Goal: Task Accomplishment & Management: Use online tool/utility

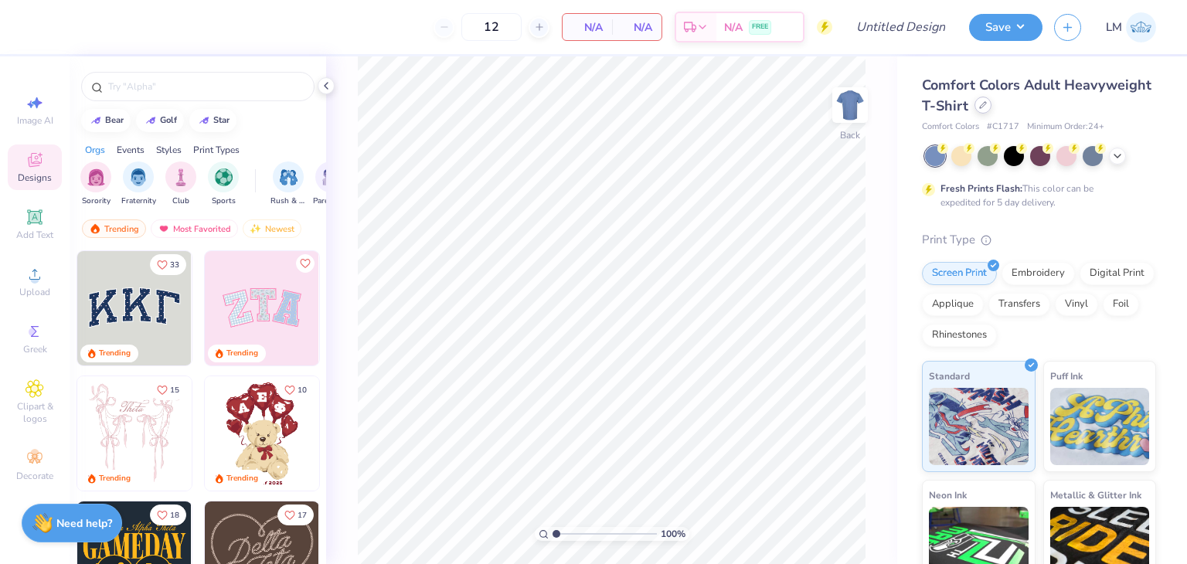
click at [978, 114] on div "Comfort Colors Adult Heavyweight T-Shirt" at bounding box center [1039, 96] width 234 height 42
click at [979, 106] on icon at bounding box center [983, 105] width 8 height 8
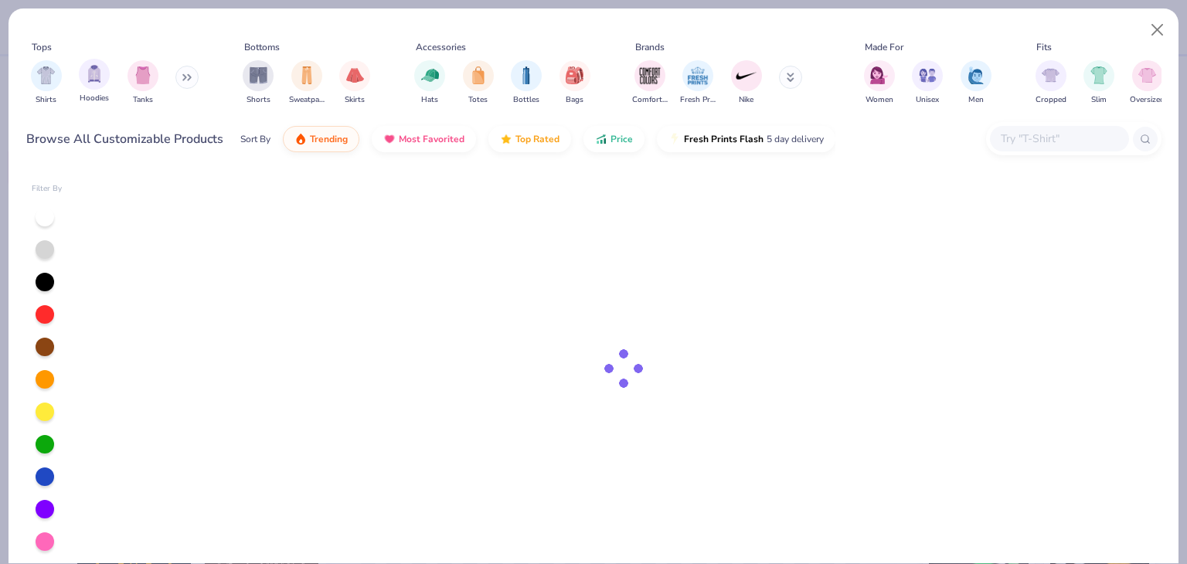
click at [101, 93] on span "Hoodies" at bounding box center [94, 99] width 29 height 12
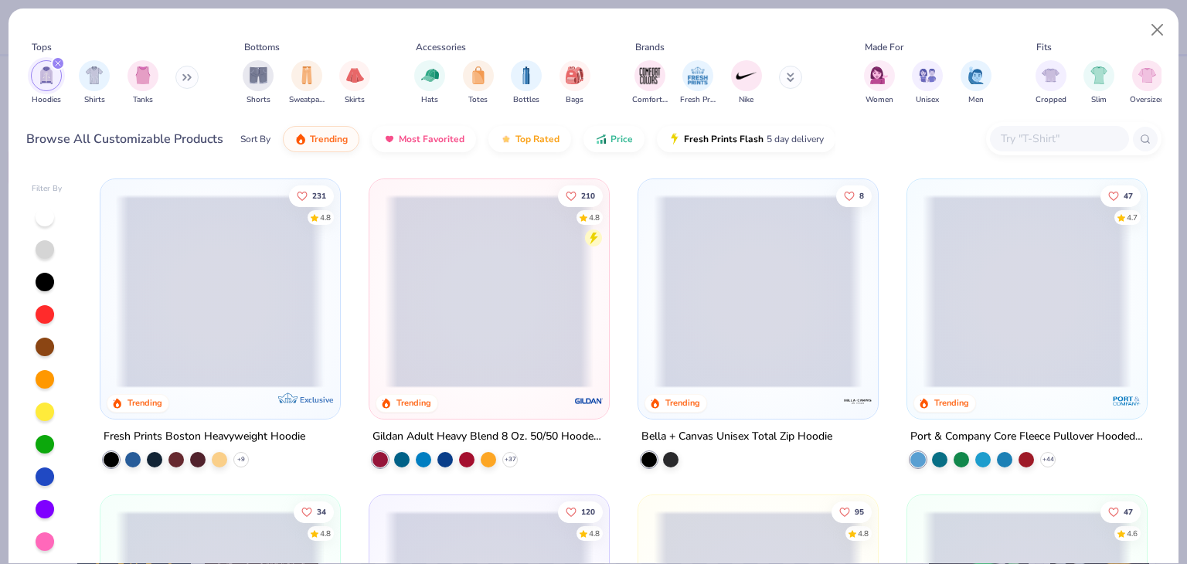
click at [254, 362] on span at bounding box center [220, 291] width 209 height 193
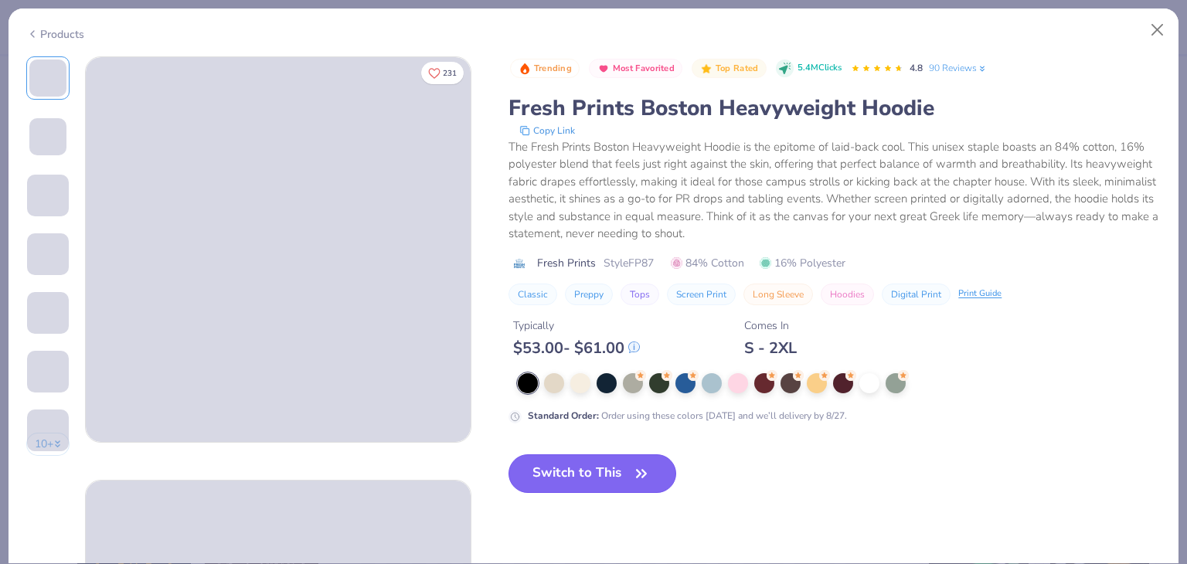
click at [555, 454] on button "Switch to This" at bounding box center [592, 473] width 168 height 39
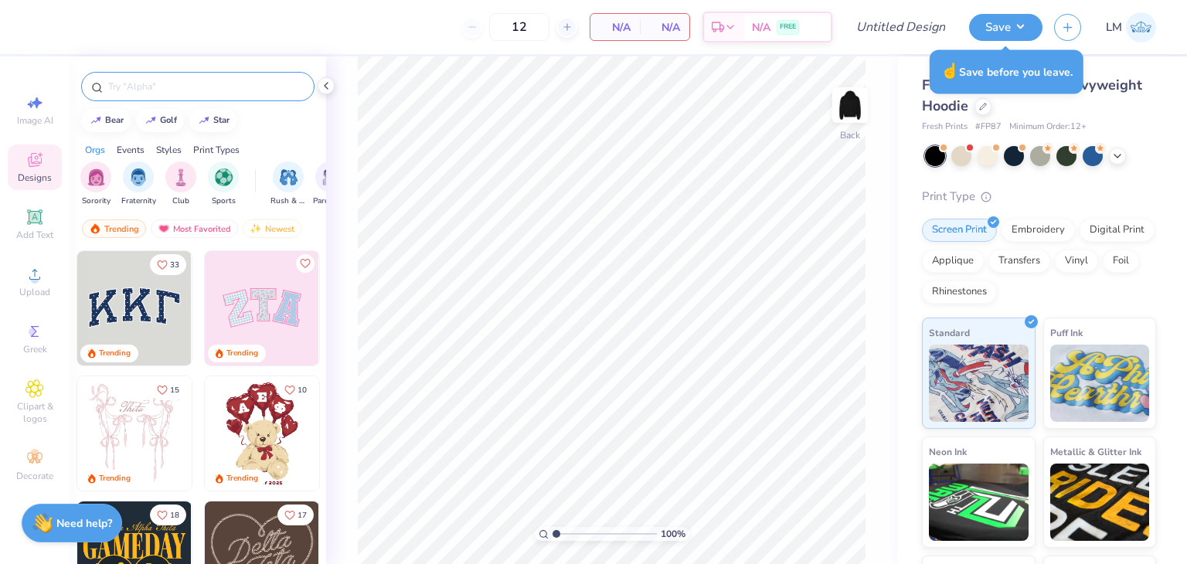
click at [127, 93] on input "text" at bounding box center [206, 86] width 198 height 15
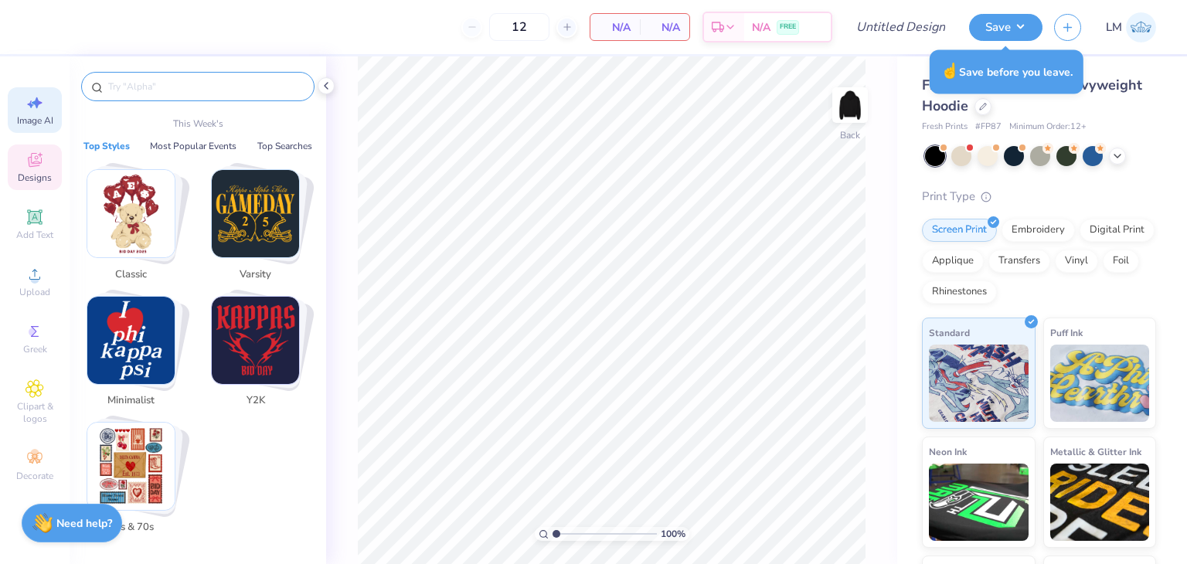
click at [50, 102] on div "Image AI" at bounding box center [35, 110] width 54 height 46
select select "4"
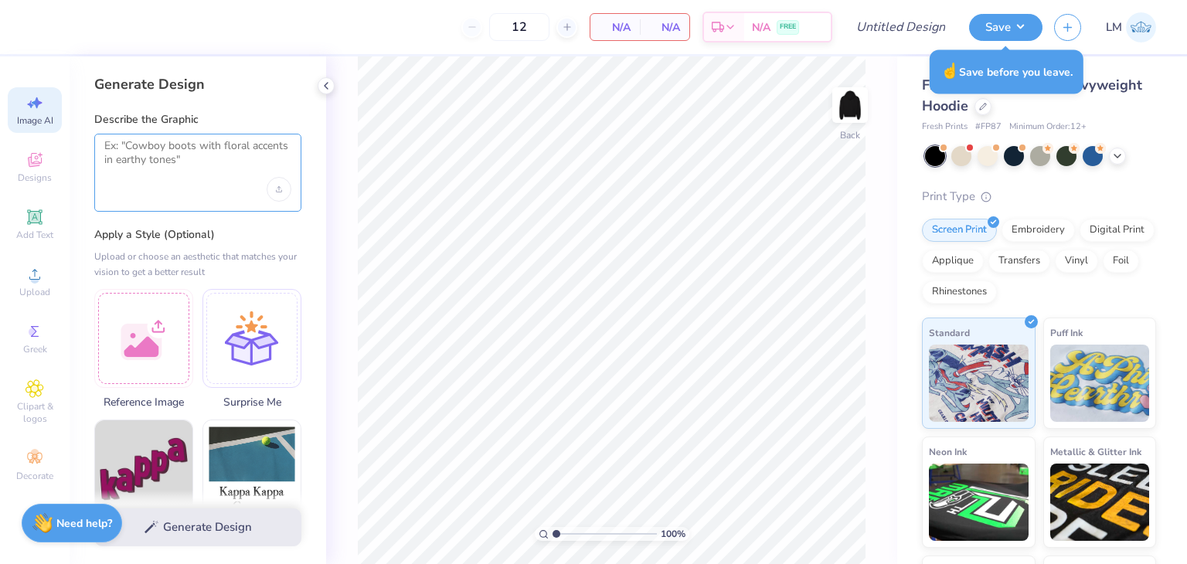
click at [186, 172] on textarea at bounding box center [197, 158] width 187 height 39
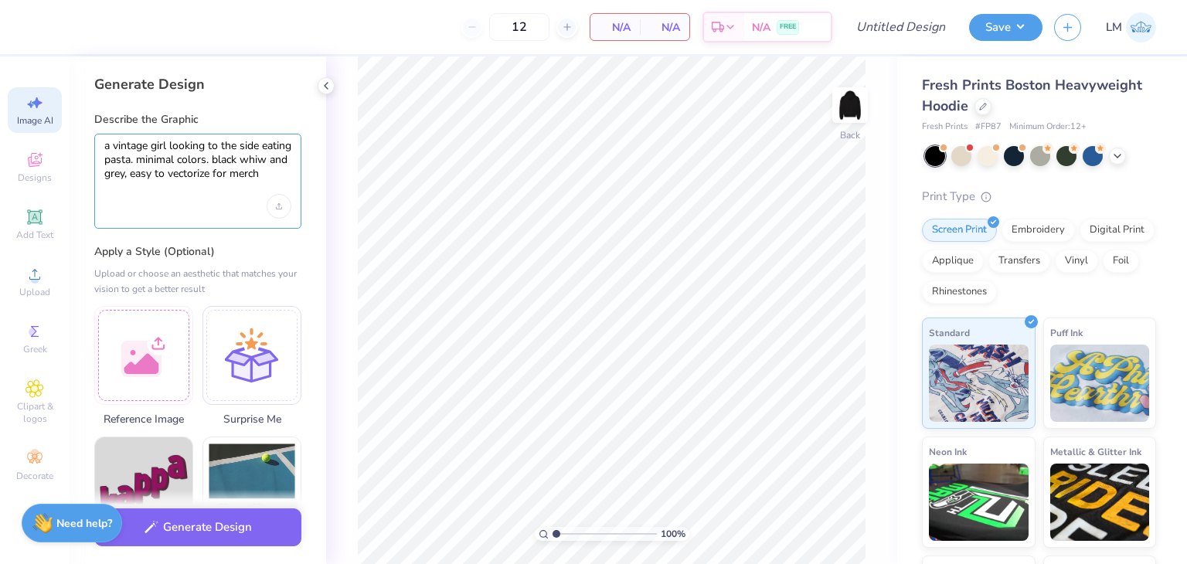
click at [134, 176] on textarea "a vintage girl looking to the side eating pasta. minimal colors. black whiw and…" at bounding box center [197, 167] width 187 height 56
type textarea "a vintage girl looking to the side eating pasta. minimal colors. black white an…"
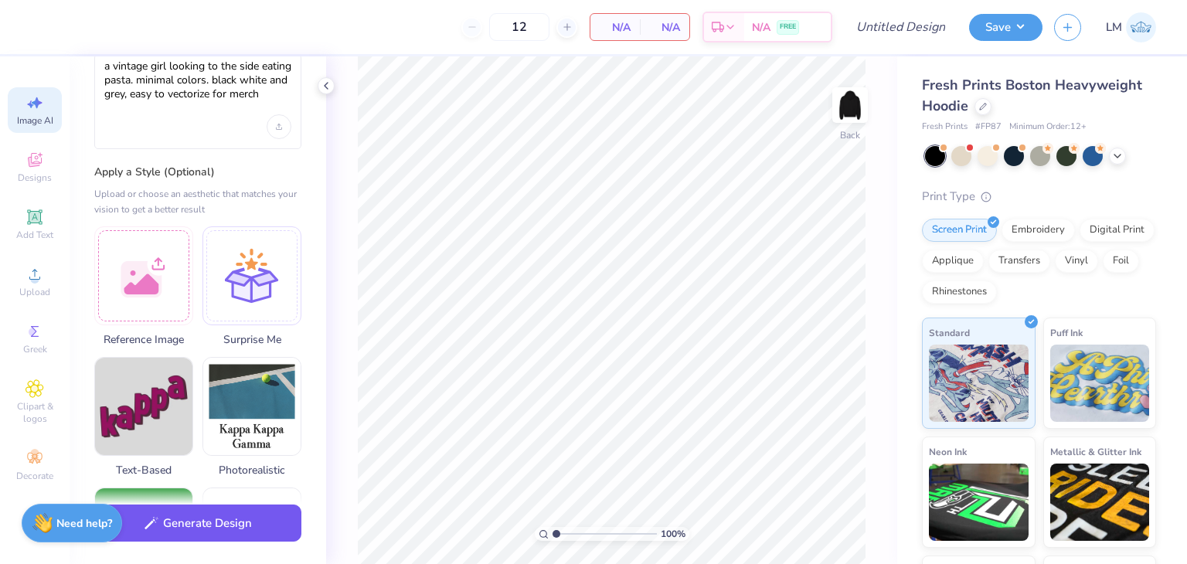
click at [200, 529] on button "Generate Design" at bounding box center [197, 524] width 207 height 38
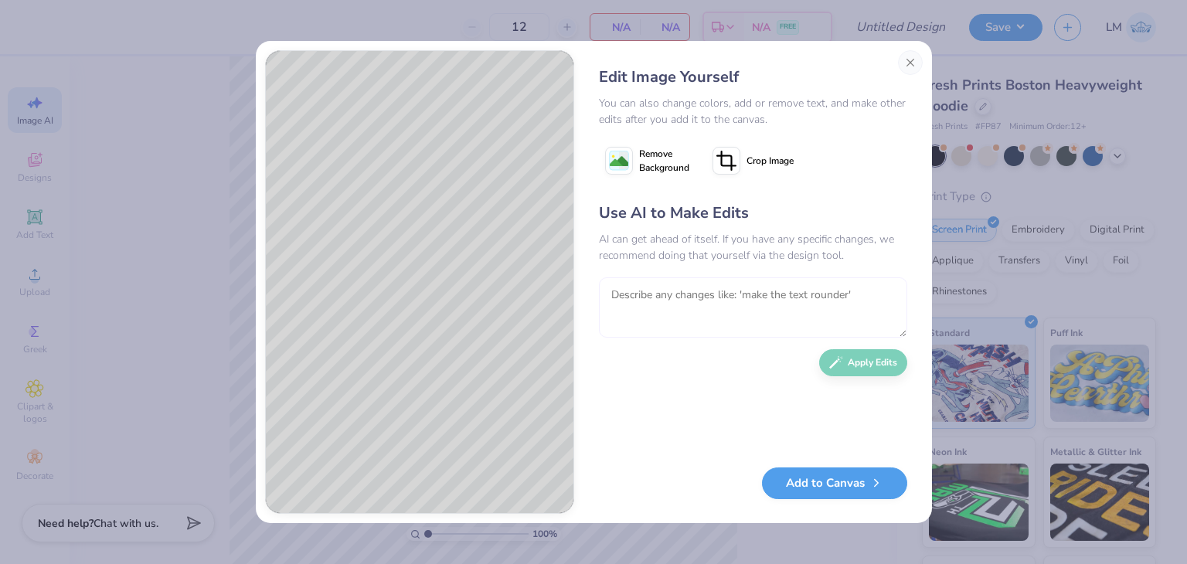
click at [668, 296] on textarea at bounding box center [753, 307] width 308 height 60
click at [765, 296] on textarea "this looks like a littke girl, do an older woman" at bounding box center [753, 307] width 308 height 60
click at [821, 294] on textarea "this looks like a littke girl, do a 20 year old older woman" at bounding box center [753, 307] width 308 height 60
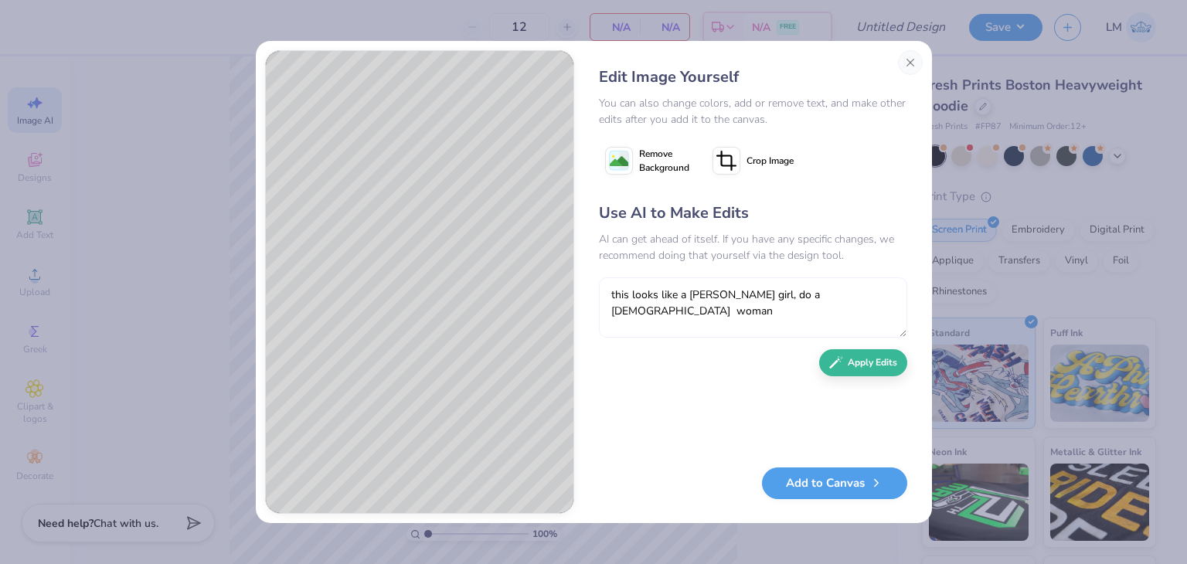
click at [694, 294] on textarea "this looks like a littke girl, do a 20 year old woman" at bounding box center [753, 307] width 308 height 60
click at [704, 297] on textarea "this looks like a littke girl, do a 20 year old woman" at bounding box center [753, 307] width 308 height 60
type textarea "this looks like a little girl, do a 20 year old woman"
click at [852, 362] on button "Apply Edits" at bounding box center [863, 358] width 88 height 27
click at [710, 311] on textarea at bounding box center [753, 307] width 308 height 60
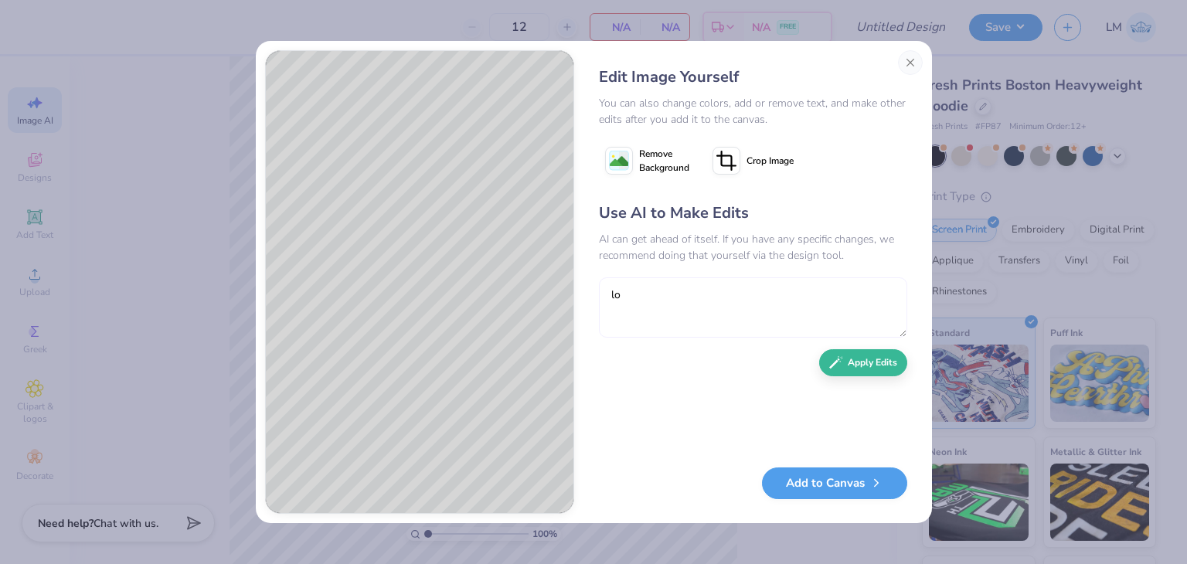
type textarea "l"
type textarea "body facing side aswell. looking to the side."
click at [830, 370] on button "Apply Edits" at bounding box center [863, 358] width 88 height 27
type textarea "make the e"
